Goal: Task Accomplishment & Management: Manage account settings

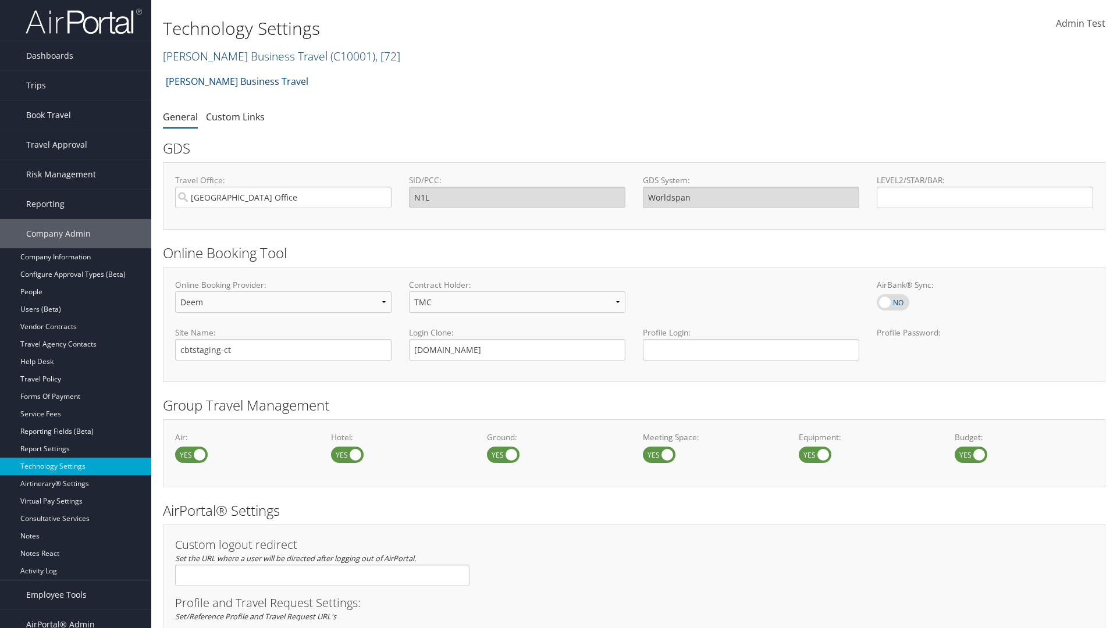
click at [240, 56] on link "[PERSON_NAME] Business Travel ( C10001 ) , [ 72 ]" at bounding box center [281, 56] width 237 height 16
click at [0, 0] on input "search" at bounding box center [0, 0] width 0 height 0
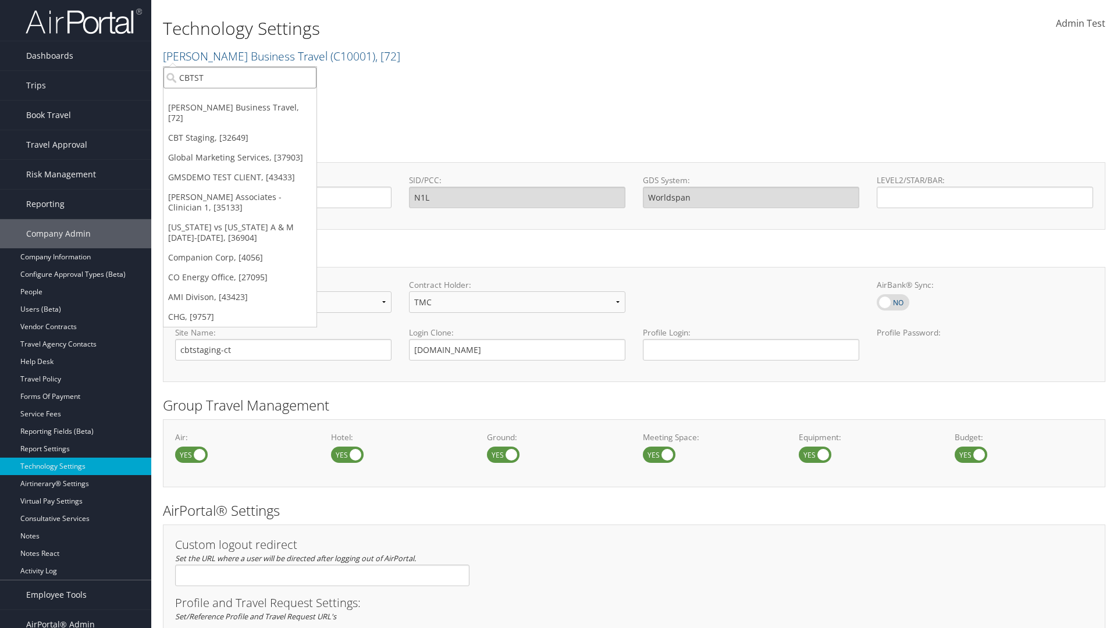
type input "CBTSTG"
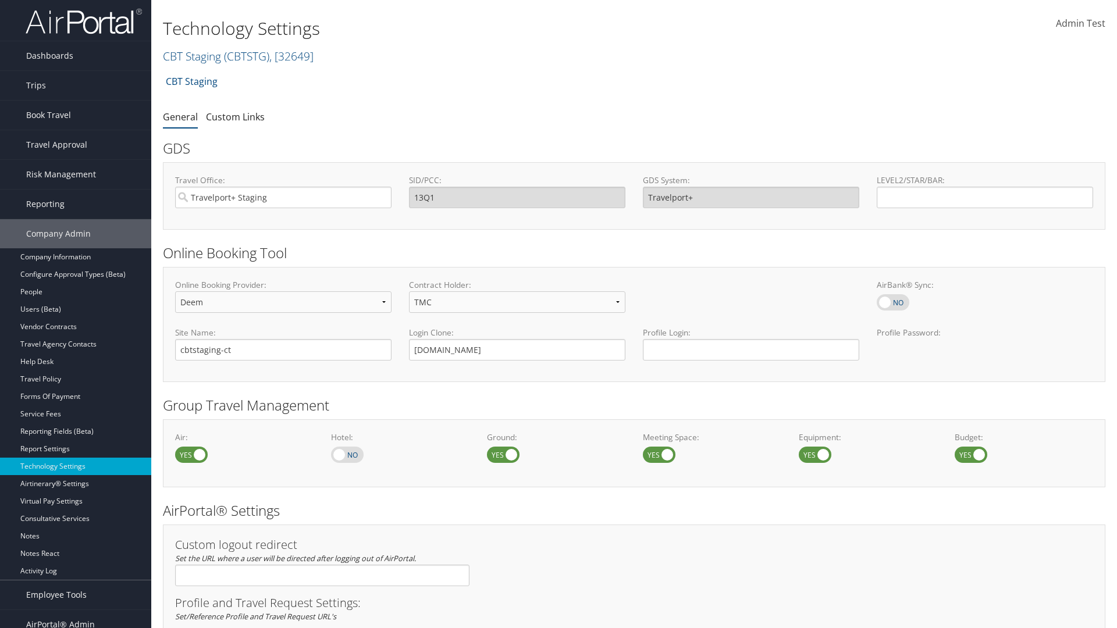
scroll to position [713, 0]
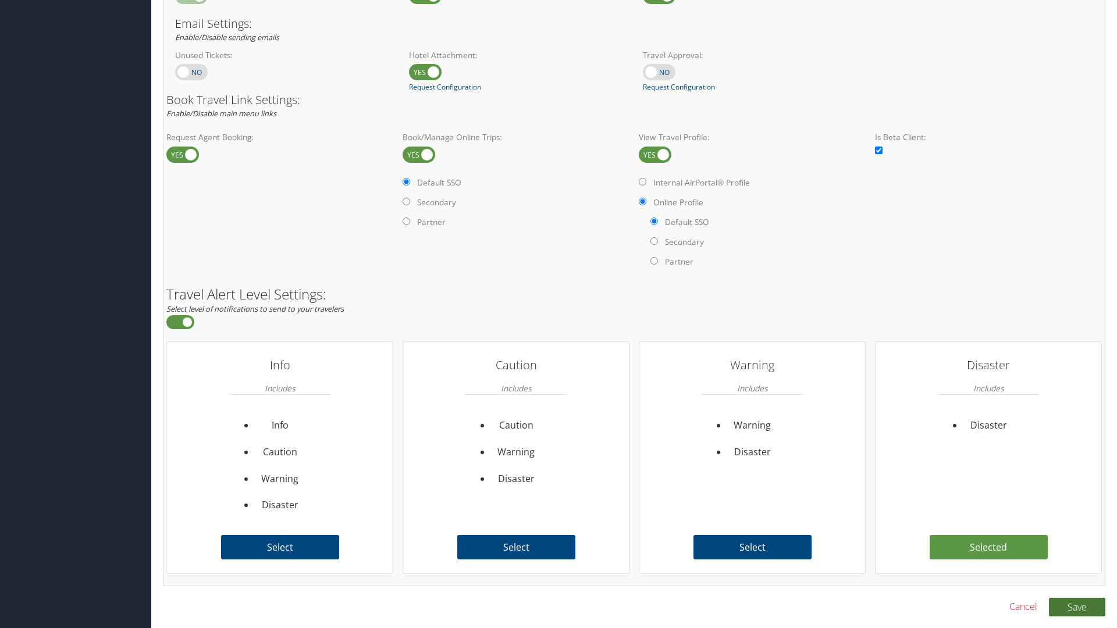
click at [1077, 607] on button "Save" at bounding box center [1077, 607] width 56 height 19
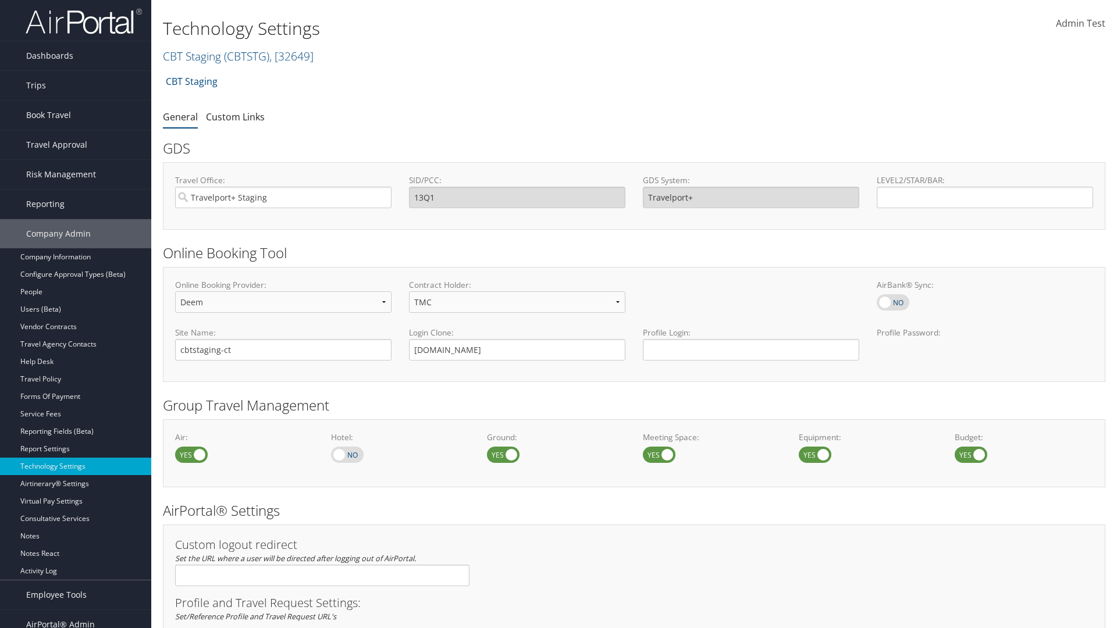
scroll to position [713, 0]
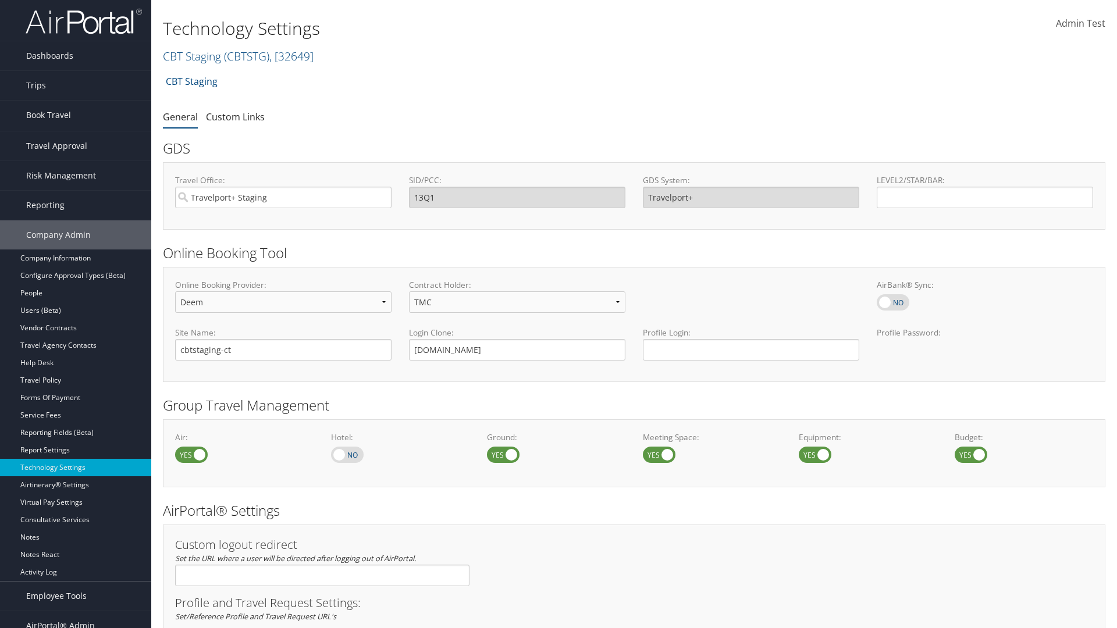
click at [76, 165] on link "Book/Manage Online Trips" at bounding box center [75, 173] width 151 height 17
select select "4"
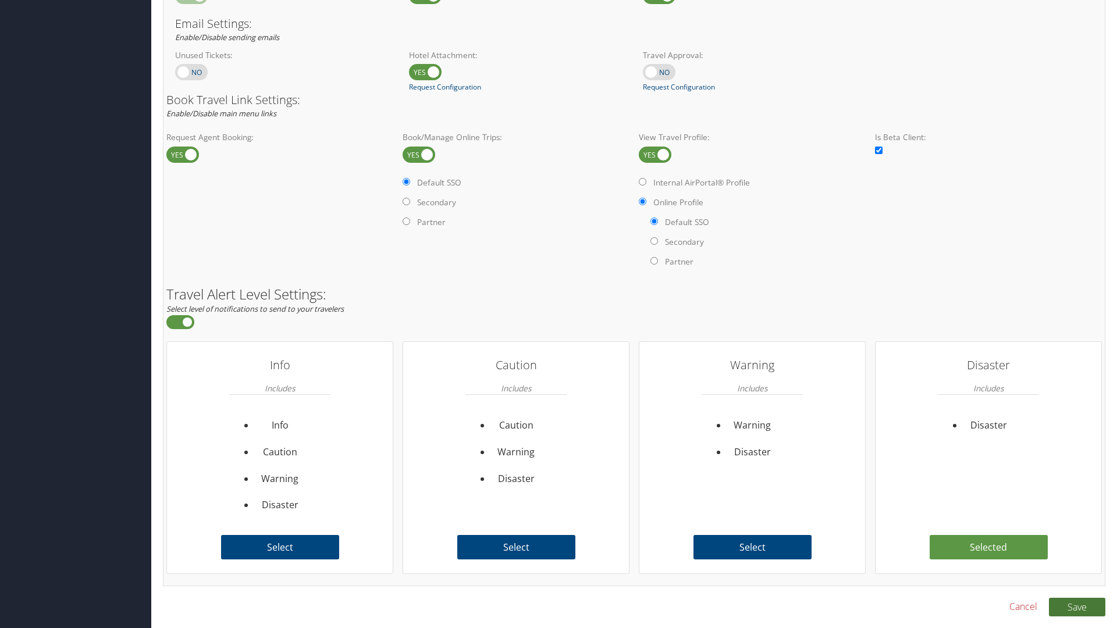
click at [1077, 607] on button "Save" at bounding box center [1077, 607] width 56 height 19
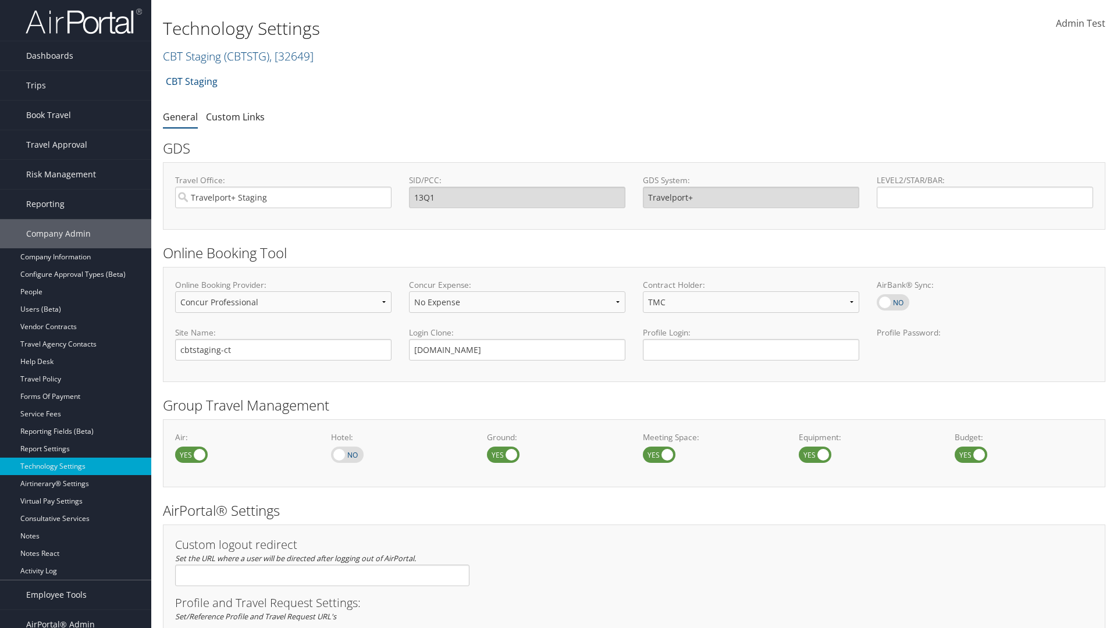
select select "4"
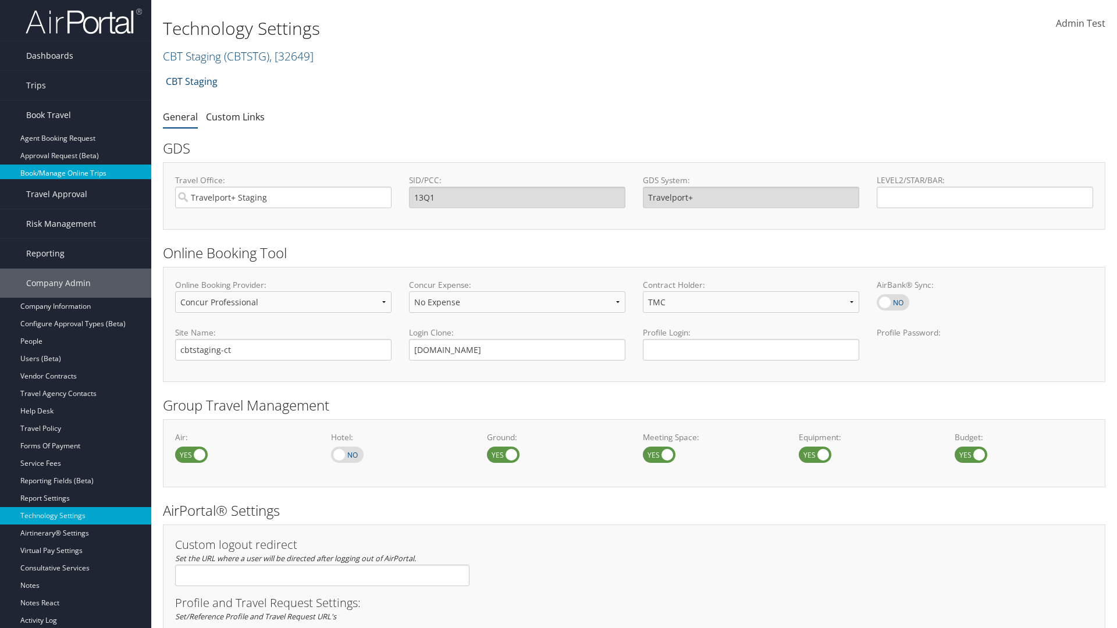
click at [76, 173] on link "Book/Manage Online Trips" at bounding box center [75, 173] width 151 height 17
